Goal: Information Seeking & Learning: Learn about a topic

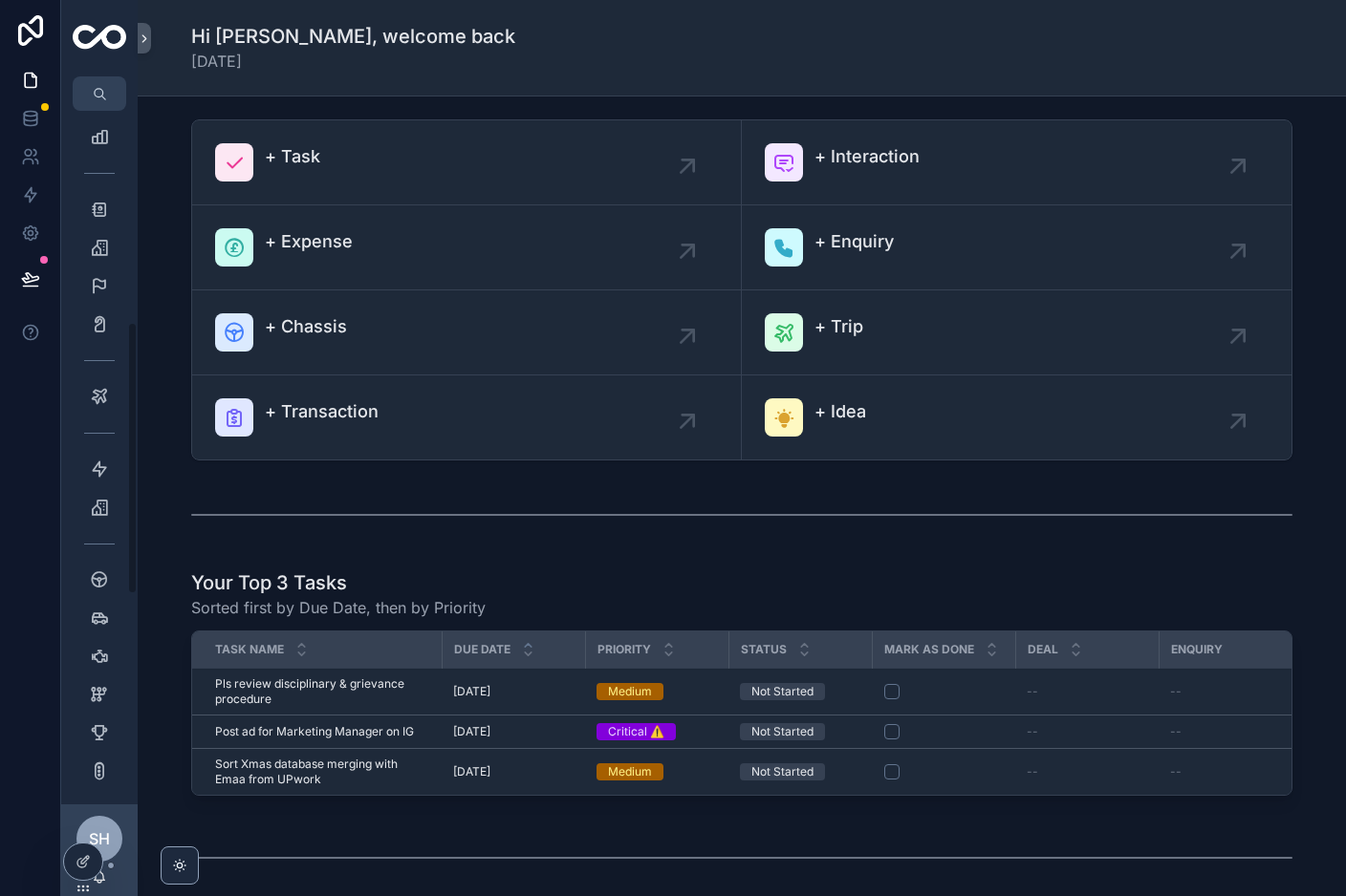
scroll to position [560, 0]
click at [101, 578] on icon "scrollable content" at bounding box center [99, 577] width 19 height 19
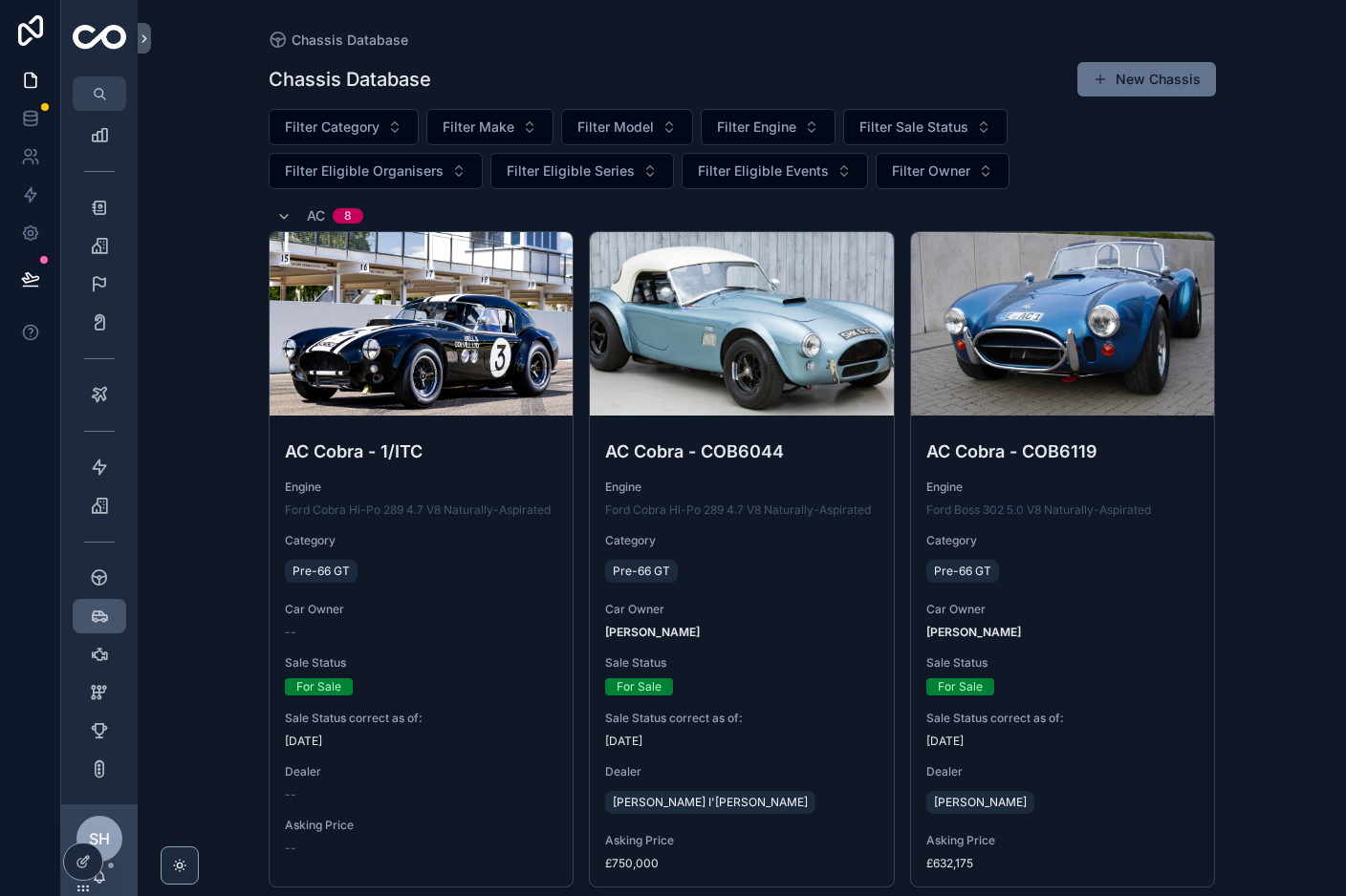
click at [101, 620] on html "Home Interactions My Tasks 66 All Tasks 206 Tasks Created By Me 59 Deals 57 Enq…" at bounding box center [673, 448] width 1346 height 896
click at [101, 620] on icon "scrollable content" at bounding box center [99, 615] width 19 height 19
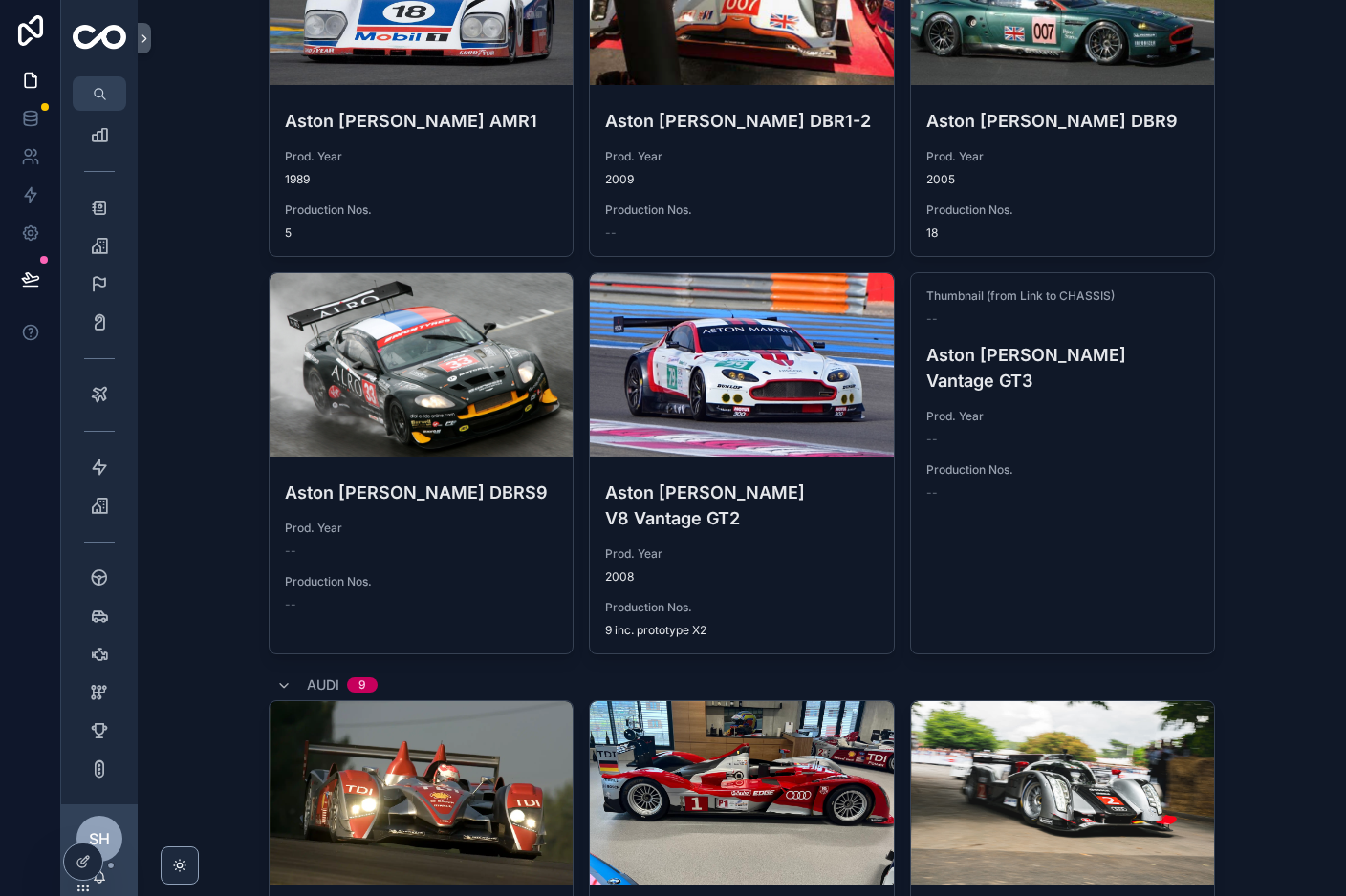
scroll to position [3667, 0]
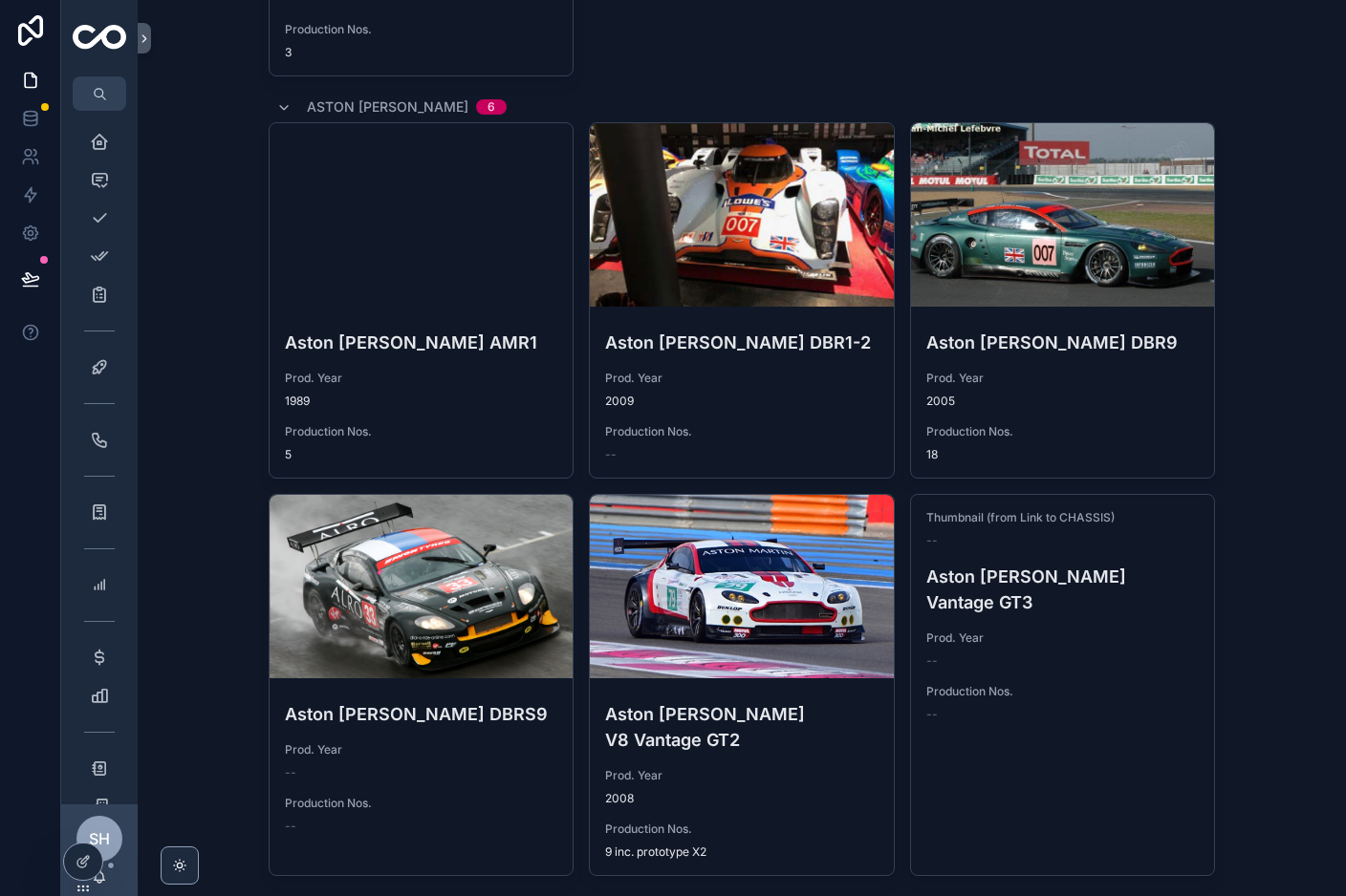
scroll to position [3221, 0]
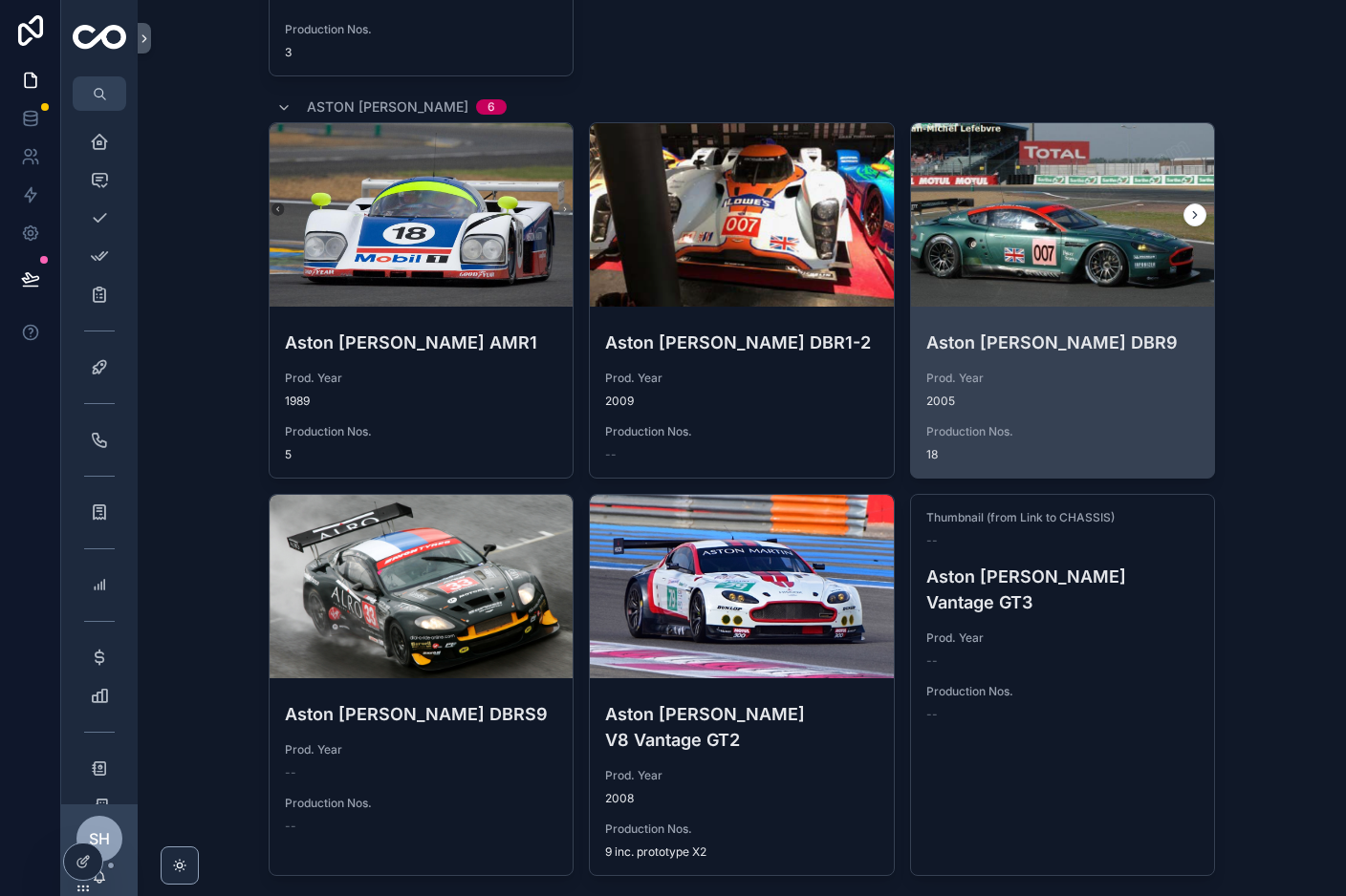
click at [1087, 404] on span "2005" at bounding box center [1062, 401] width 273 height 16
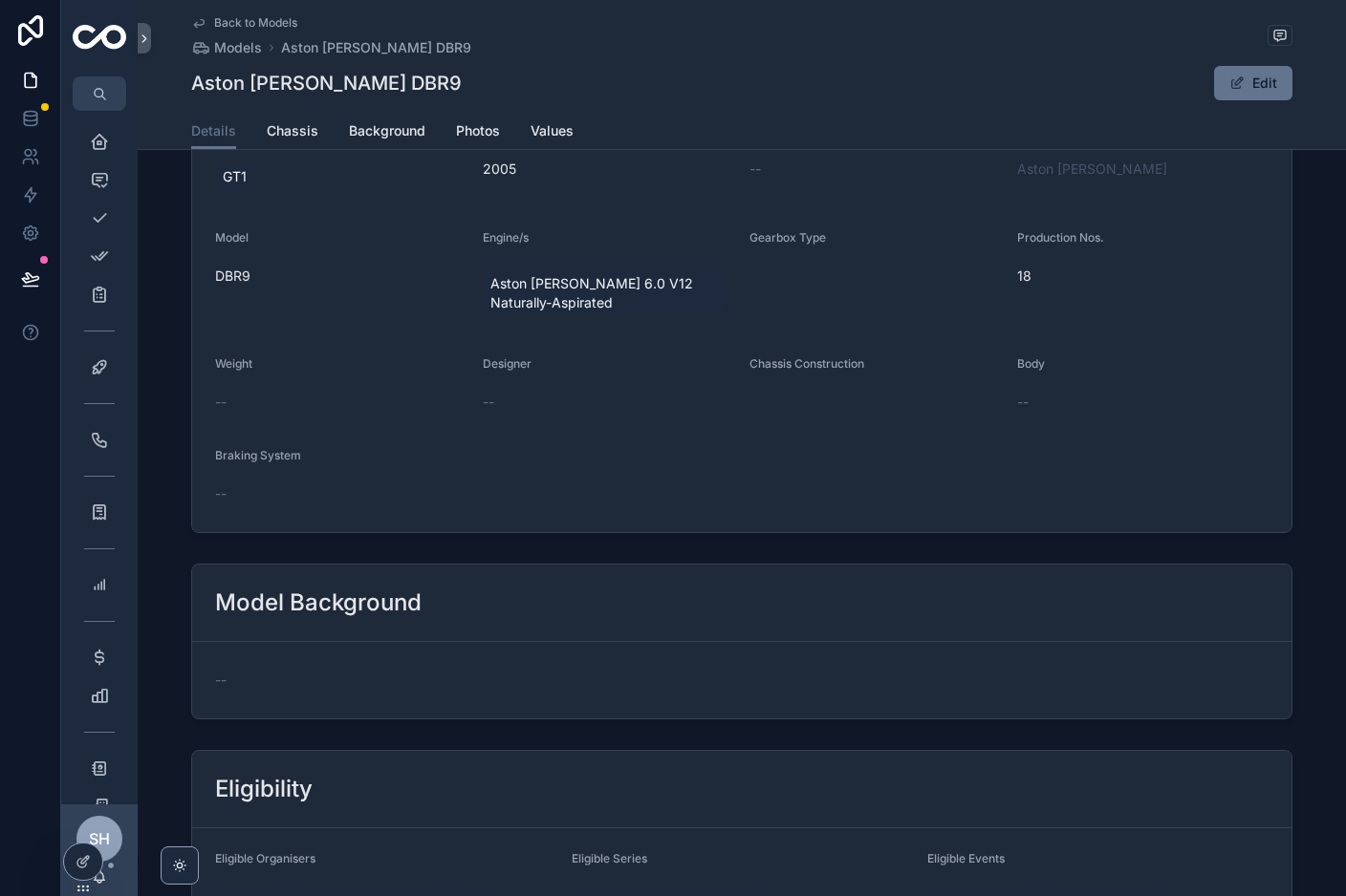
scroll to position [644, 0]
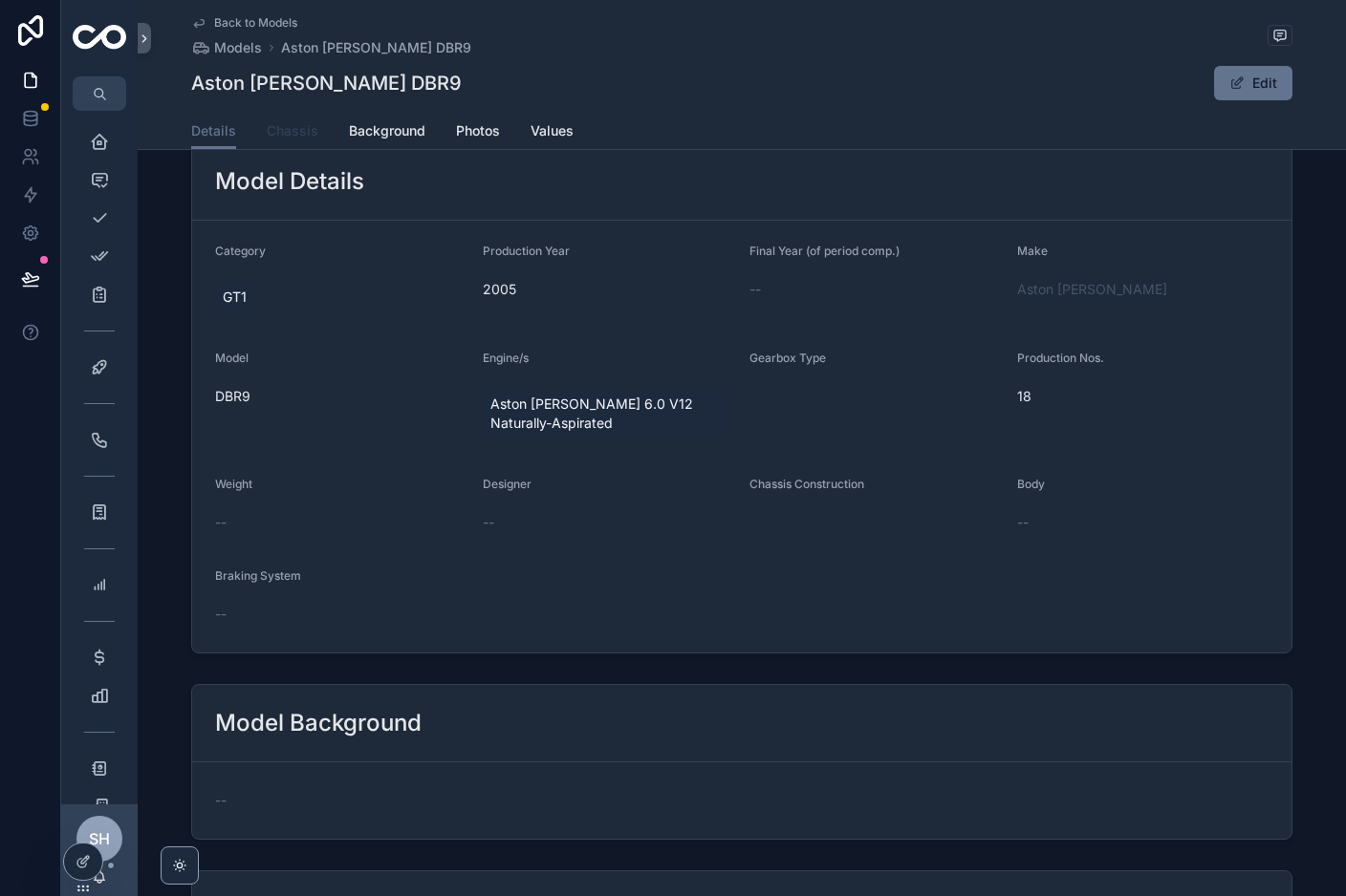
click at [289, 140] on link "Chassis" at bounding box center [293, 132] width 52 height 38
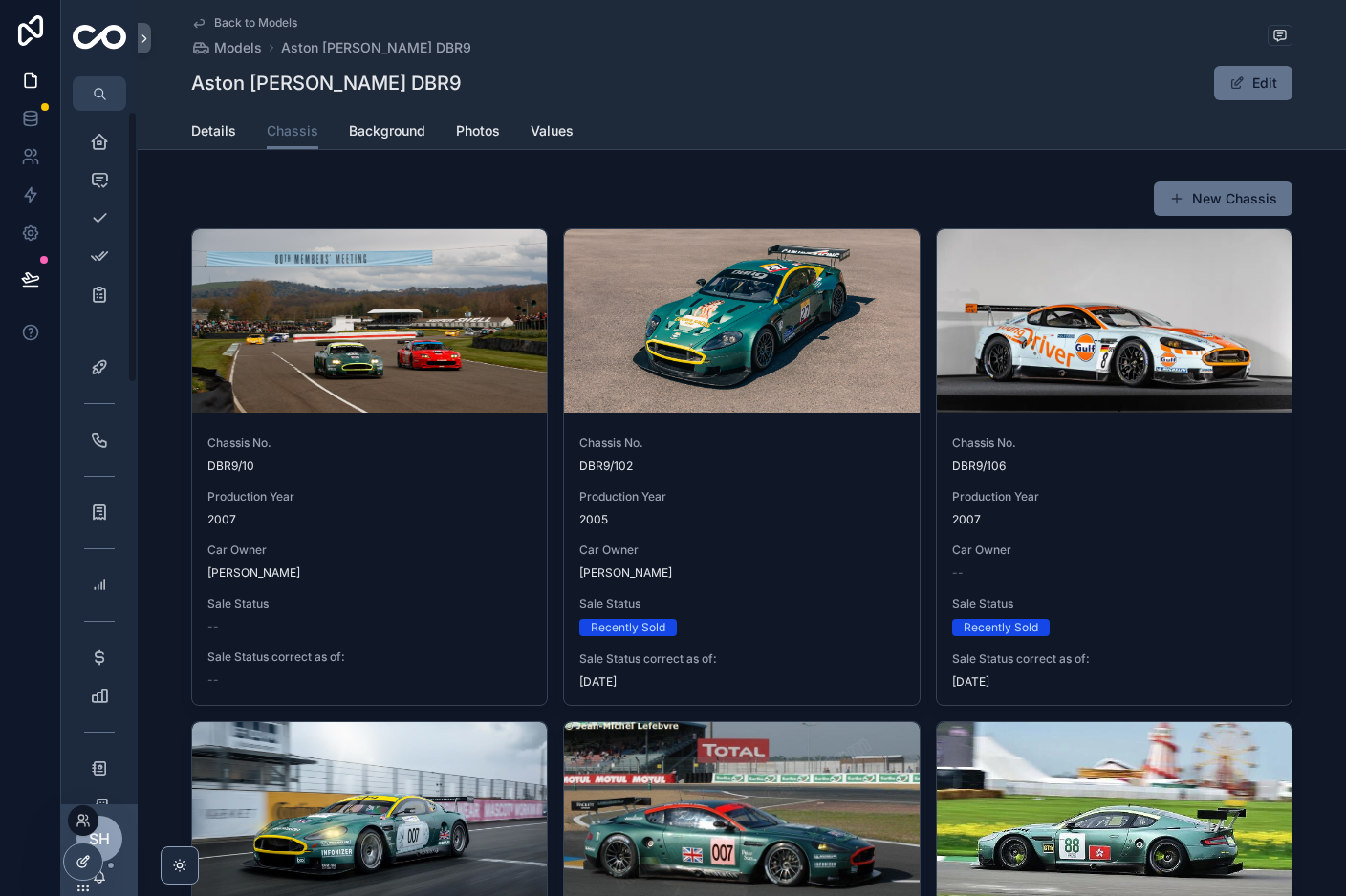
click at [84, 870] on div at bounding box center [82, 862] width 38 height 36
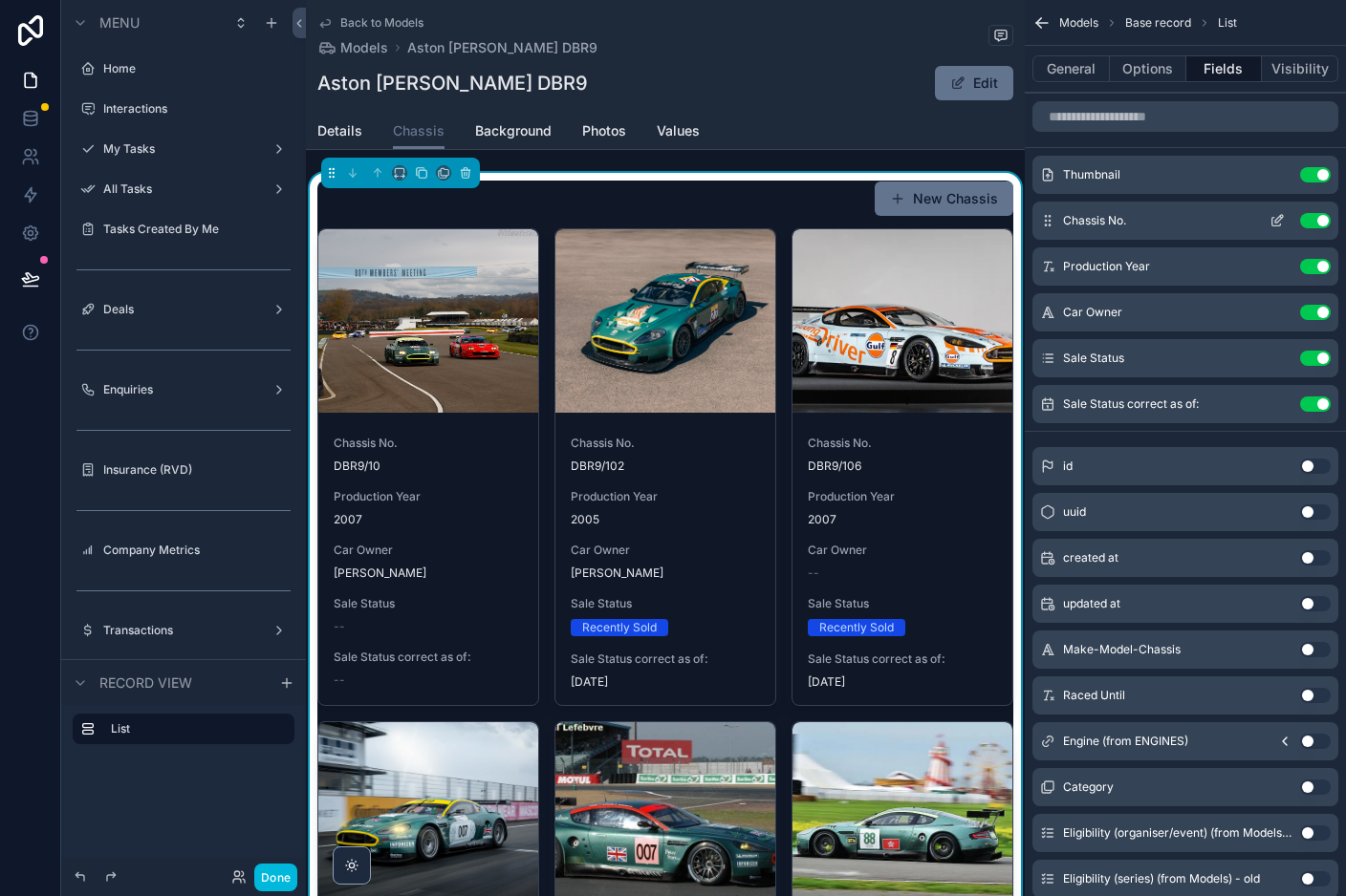
click at [1279, 225] on icon "scrollable content" at bounding box center [1276, 222] width 9 height 9
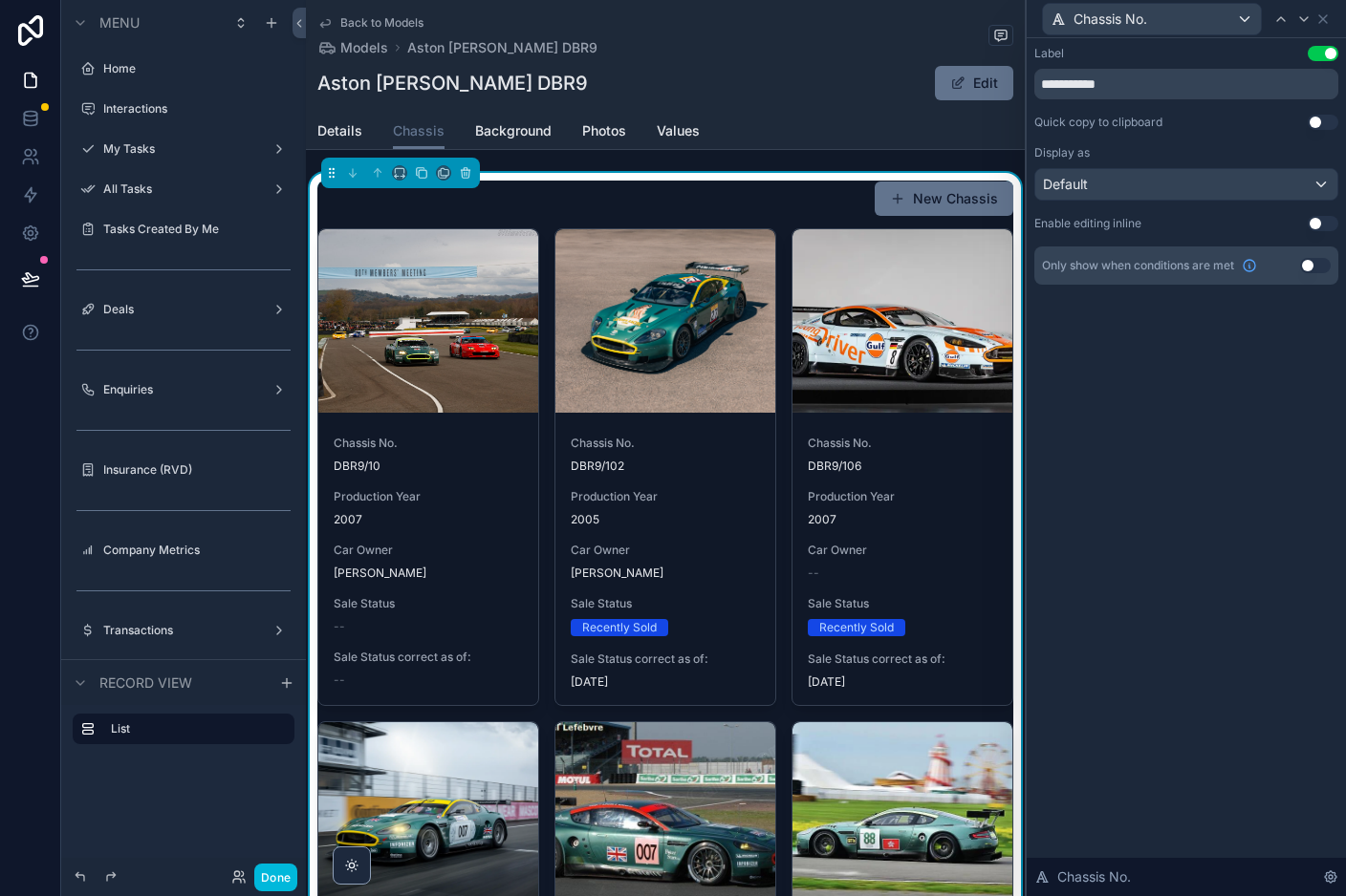
click at [1192, 188] on div "Default" at bounding box center [1186, 184] width 302 height 30
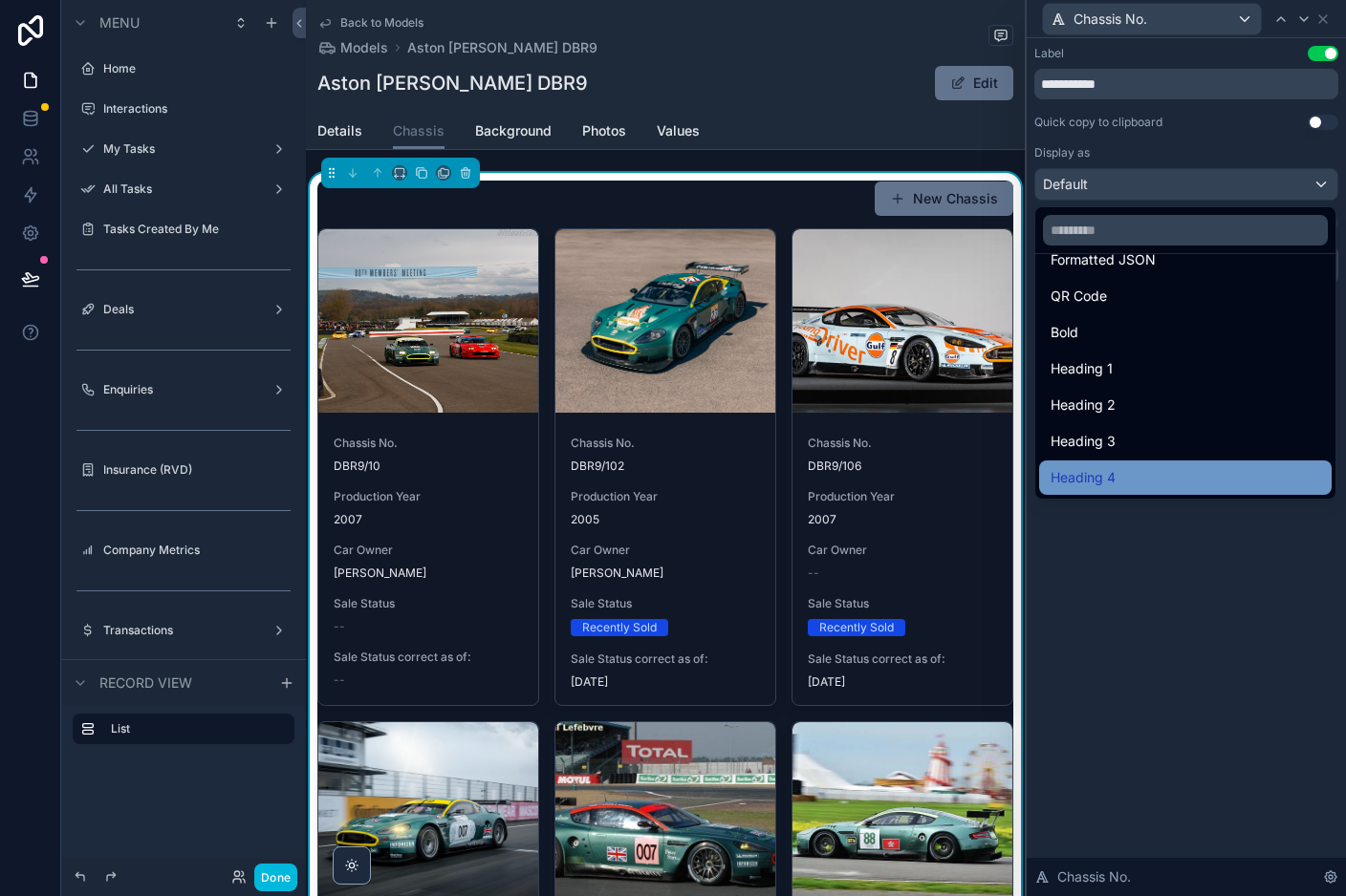
scroll to position [208, 0]
click at [1108, 483] on span "Heading 4" at bounding box center [1083, 477] width 65 height 23
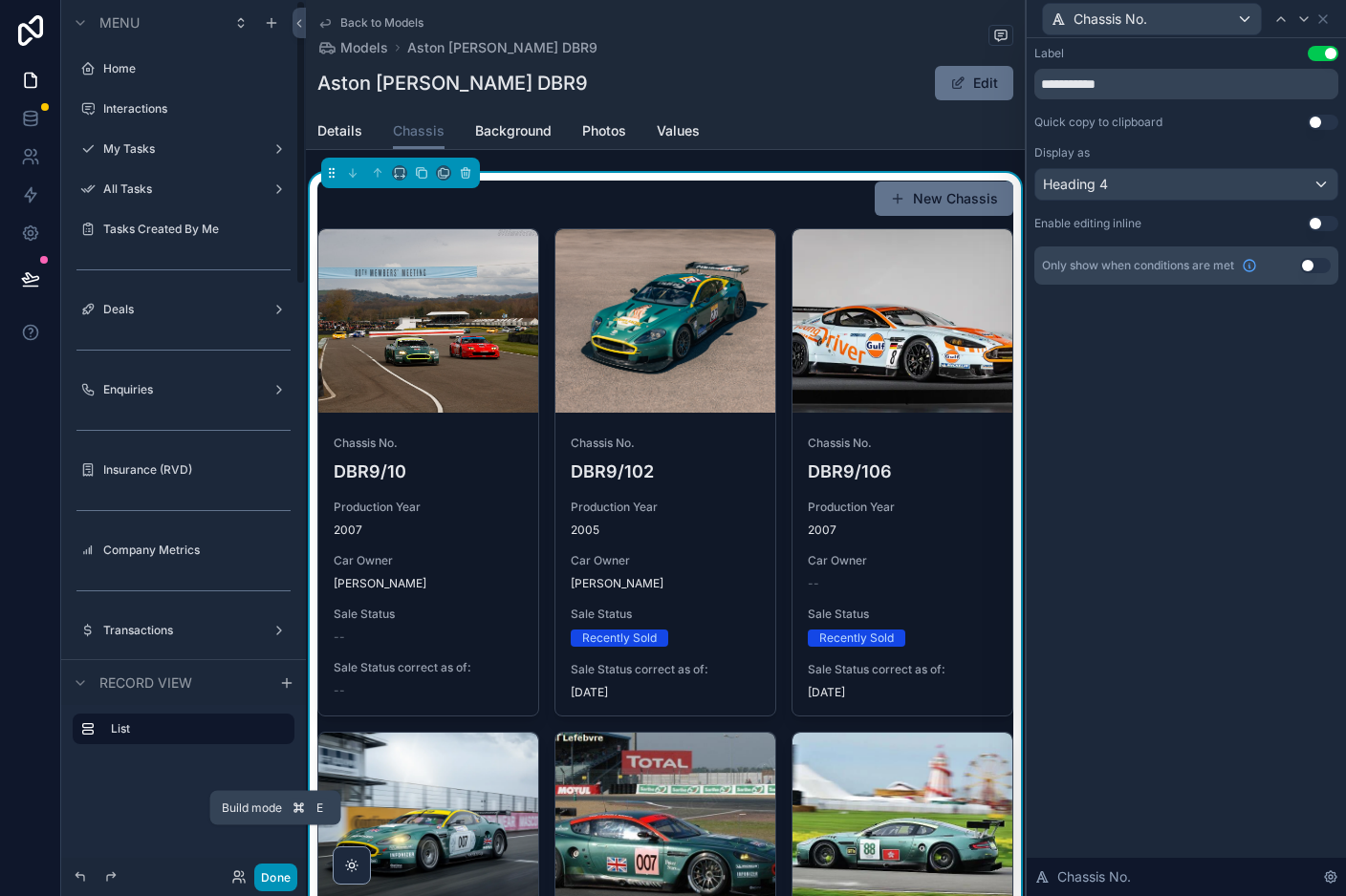
click at [274, 883] on button "Done" at bounding box center [276, 877] width 43 height 27
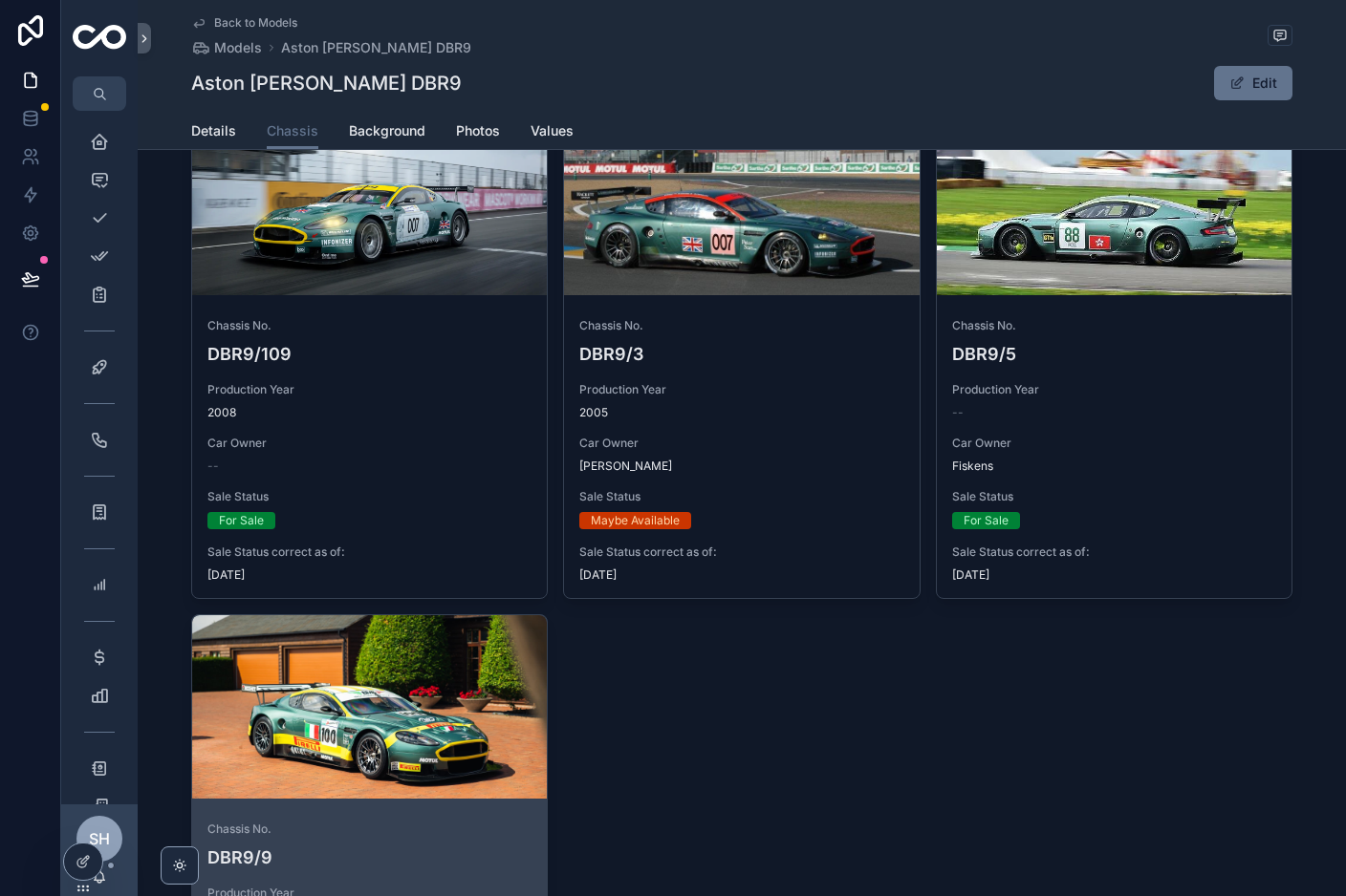
scroll to position [502, 0]
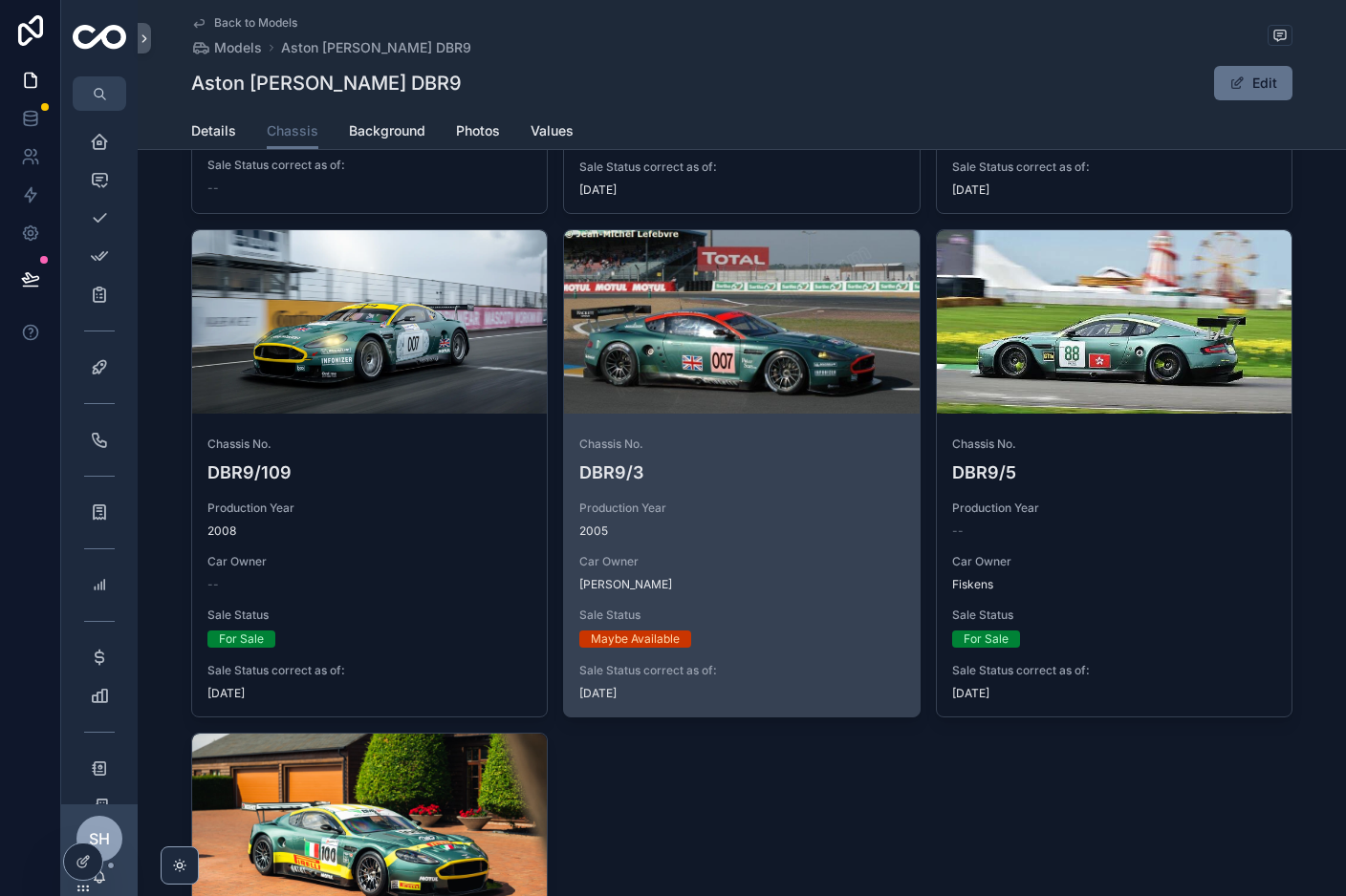
click at [791, 565] on span "Car Owner" at bounding box center [741, 562] width 324 height 16
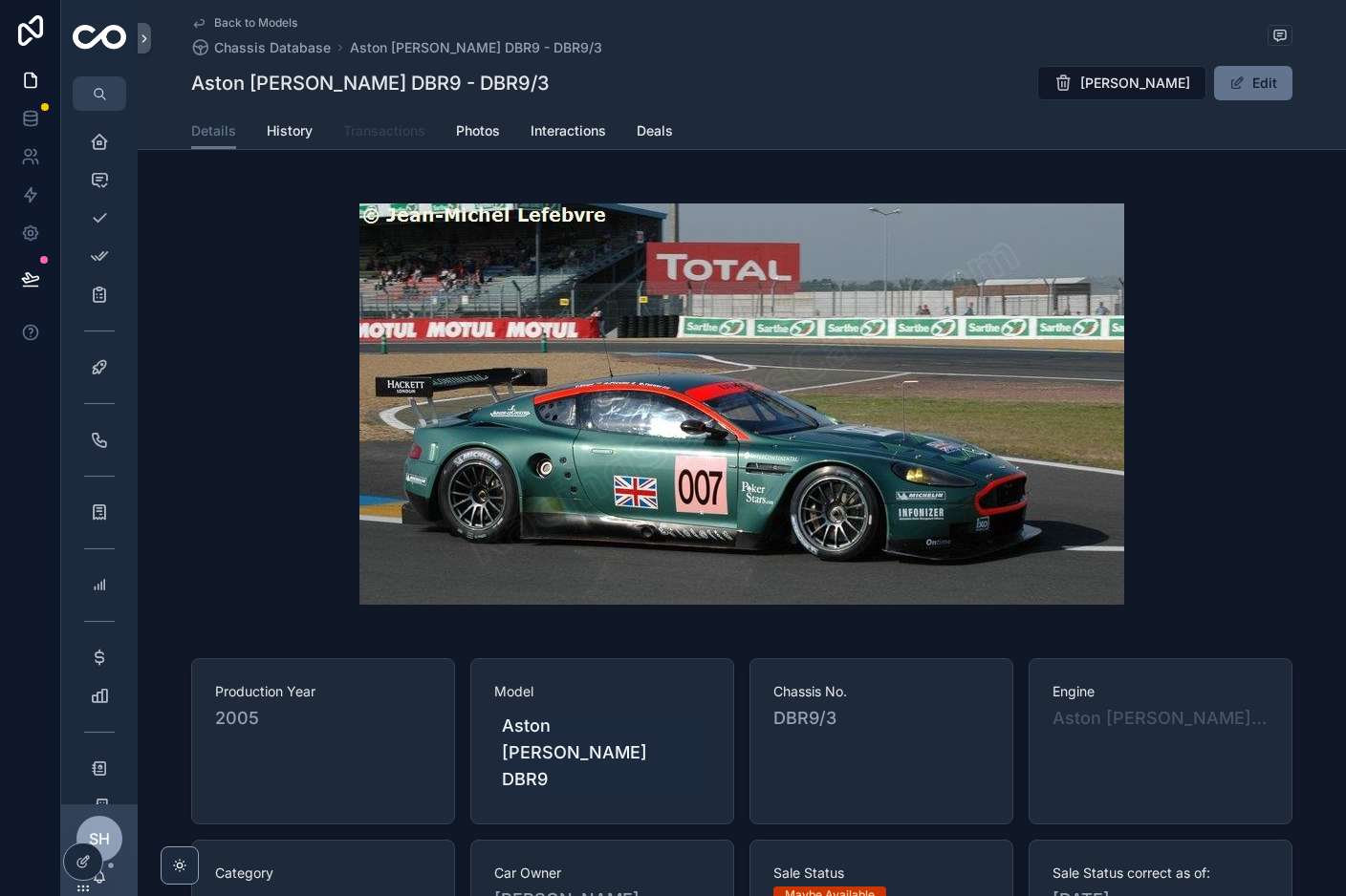
click at [397, 138] on span "Transactions" at bounding box center [384, 131] width 82 height 19
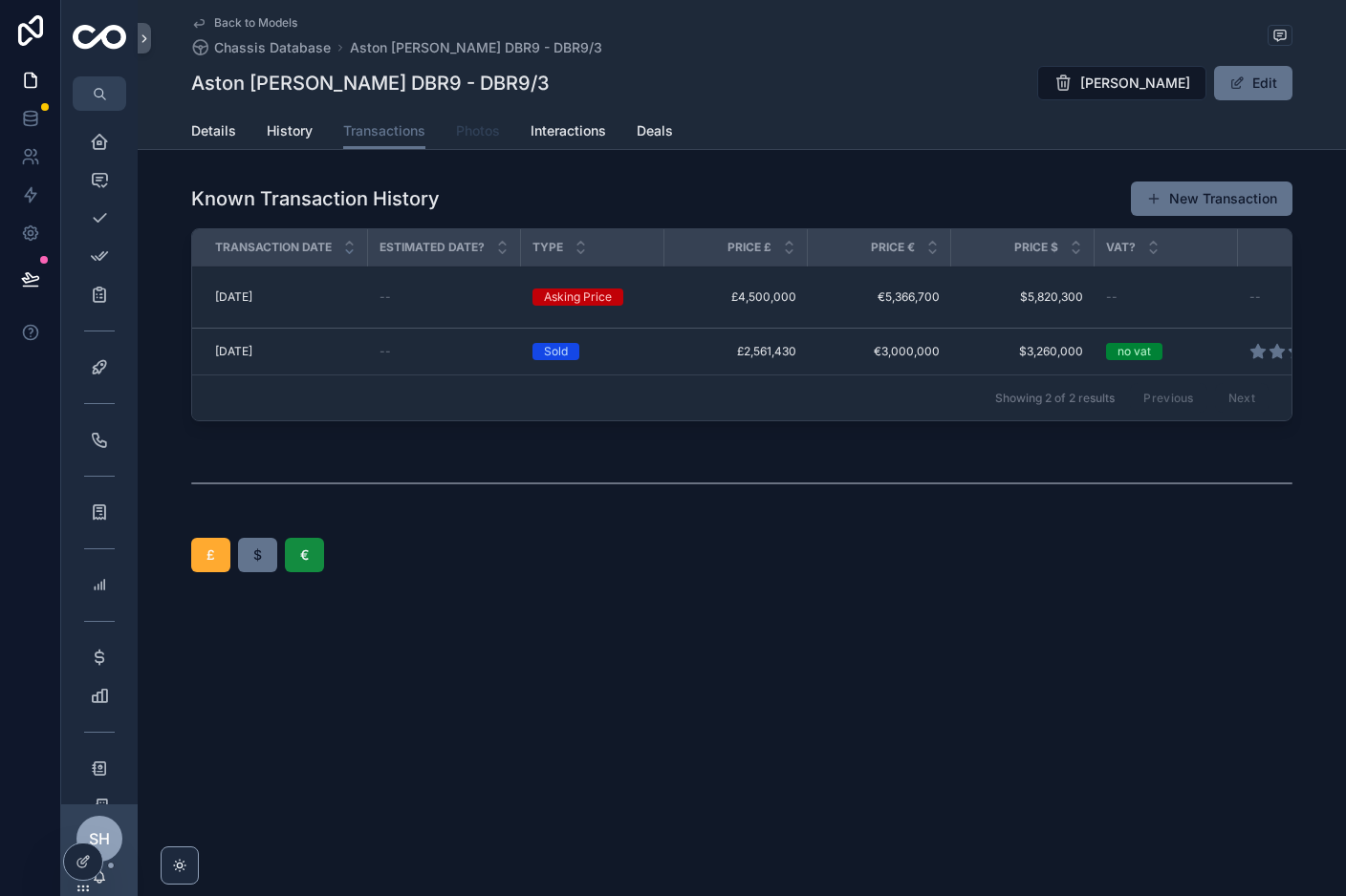
click at [480, 142] on link "Photos" at bounding box center [477, 132] width 44 height 38
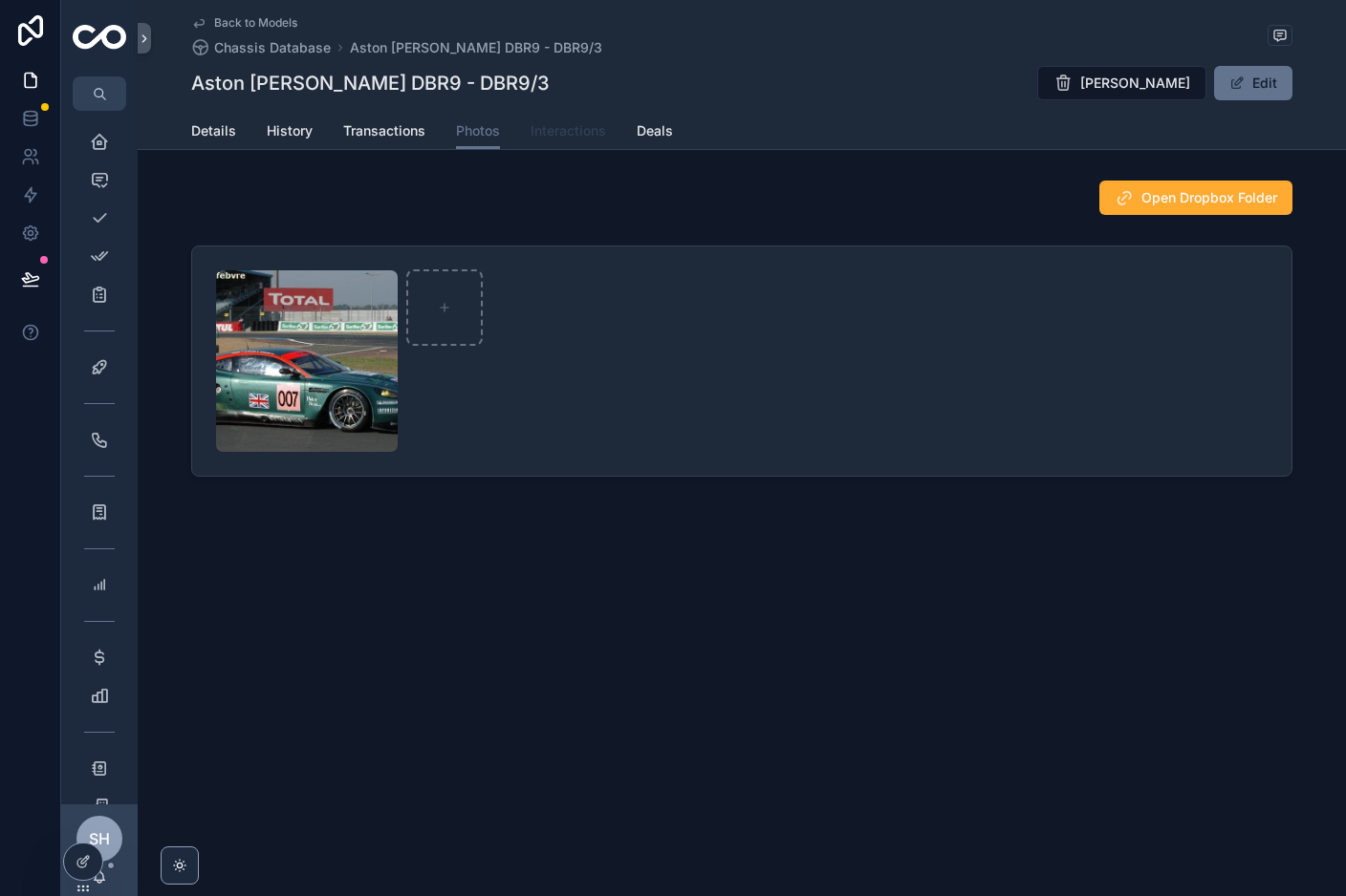
click at [585, 143] on link "Interactions" at bounding box center [567, 132] width 76 height 38
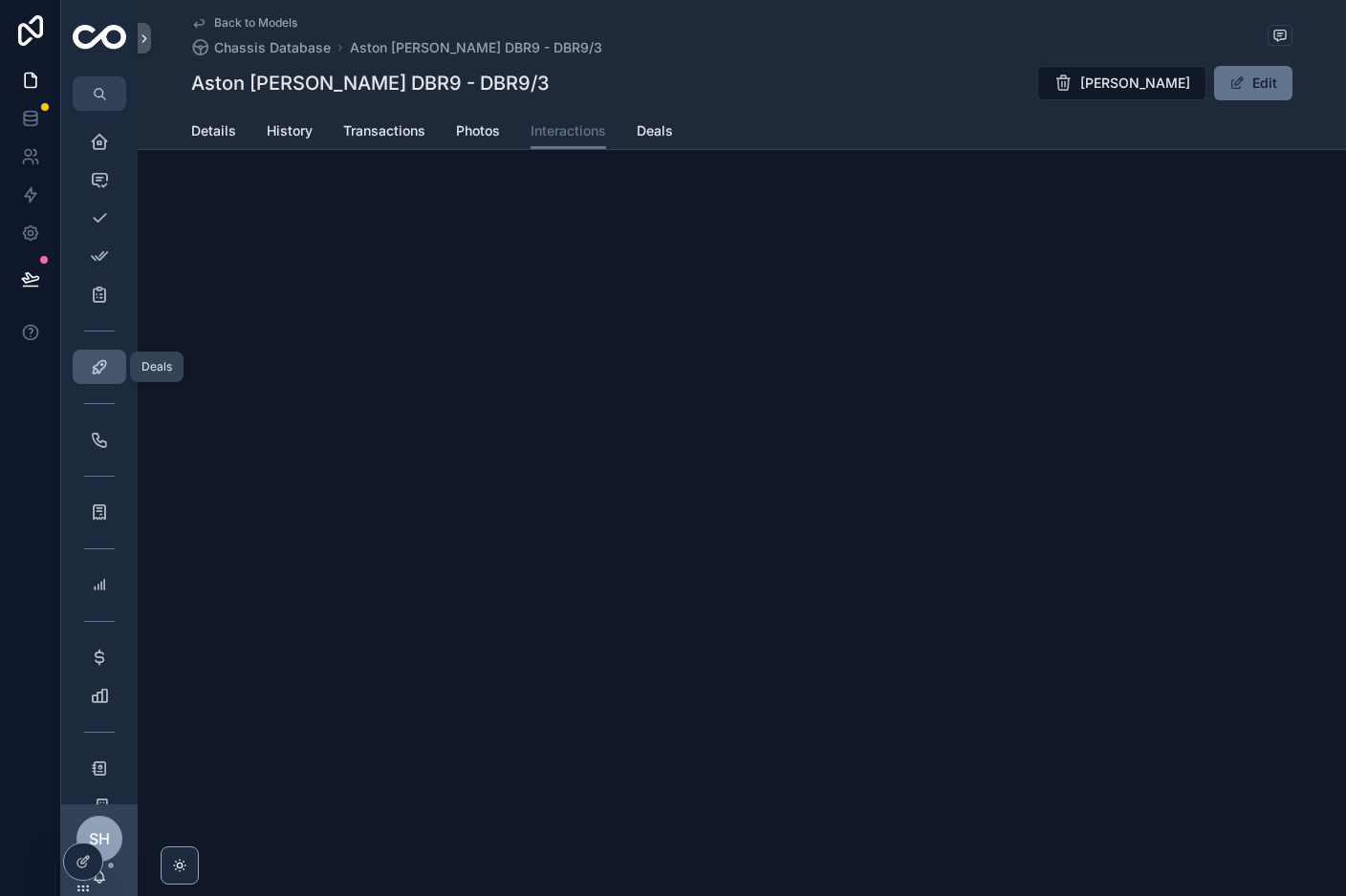
click at [101, 369] on icon "scrollable content" at bounding box center [99, 366] width 19 height 19
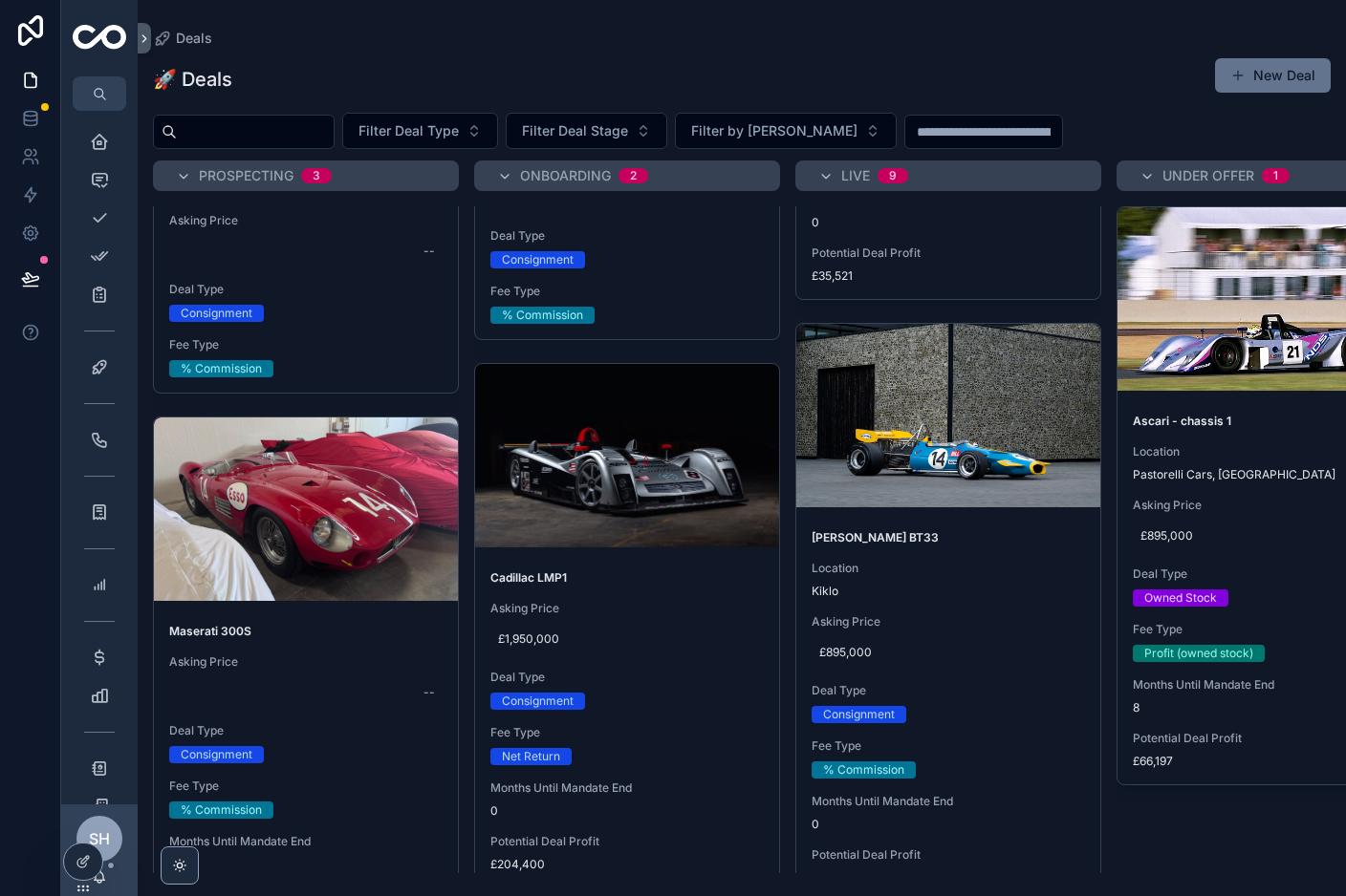
scroll to position [4234, 0]
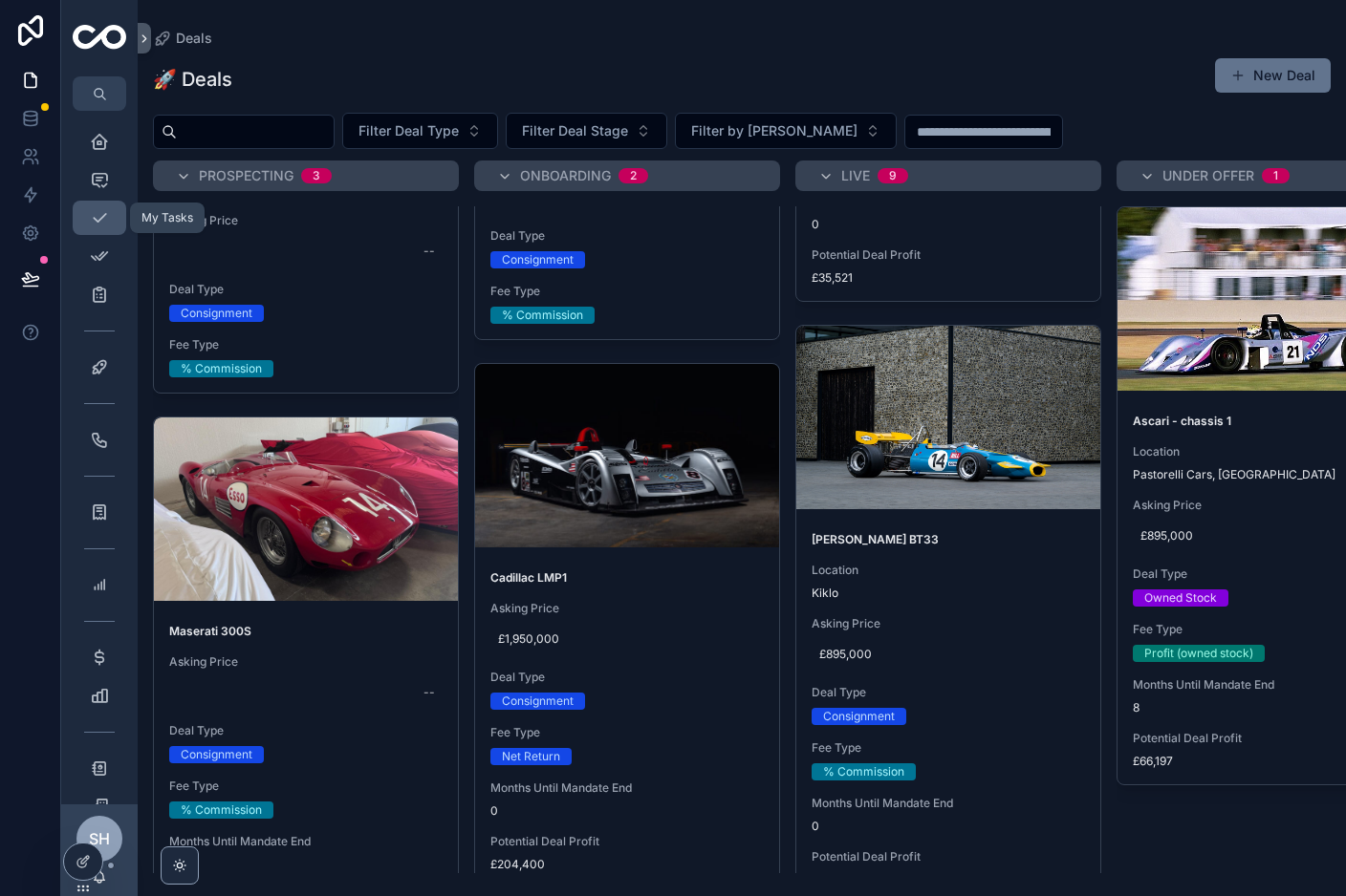
click at [90, 208] on icon "scrollable content" at bounding box center [99, 217] width 19 height 19
